Goal: Task Accomplishment & Management: Use online tool/utility

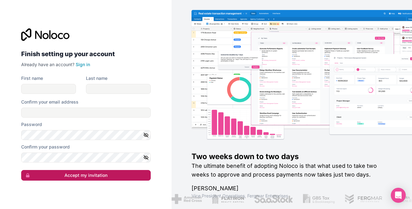
click at [116, 176] on button "Accept my invitation" at bounding box center [86, 175] width 130 height 11
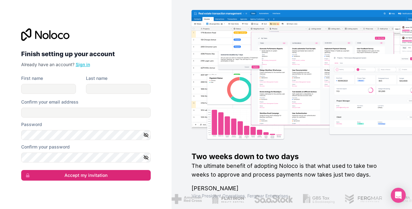
click at [79, 64] on link "Sign in" at bounding box center [83, 64] width 14 height 5
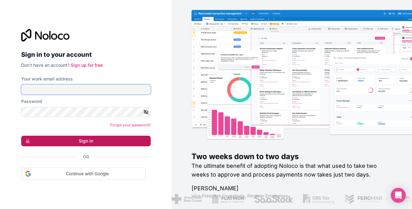
type input "[EMAIL_ADDRESS][DOMAIN_NAME]"
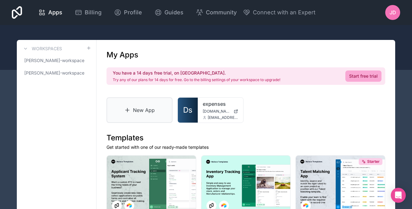
click at [128, 114] on link "New App" at bounding box center [139, 110] width 66 height 26
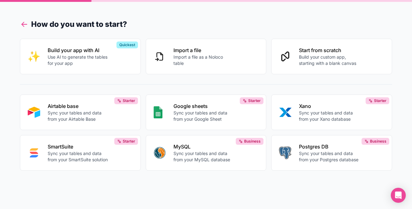
click at [25, 24] on icon at bounding box center [24, 24] width 5 height 0
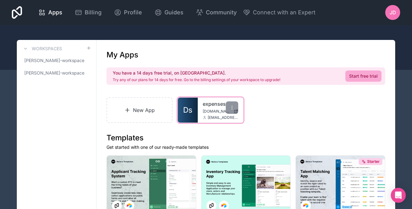
click at [211, 110] on span "[DOMAIN_NAME]" at bounding box center [217, 111] width 28 height 5
click at [203, 121] on div "expenses [DOMAIN_NAME] [EMAIL_ADDRESS][DOMAIN_NAME]" at bounding box center [220, 109] width 45 height 25
click at [201, 111] on div "expenses [DOMAIN_NAME] [EMAIL_ADDRESS][DOMAIN_NAME]" at bounding box center [220, 109] width 45 height 25
click at [231, 106] on icon at bounding box center [231, 107] width 5 height 5
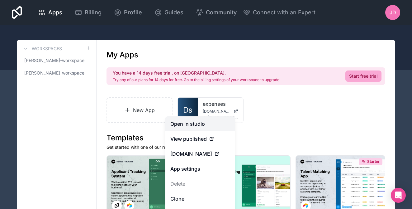
click at [215, 120] on link "Open in studio" at bounding box center [200, 123] width 70 height 15
